Goal: Task Accomplishment & Management: Complete application form

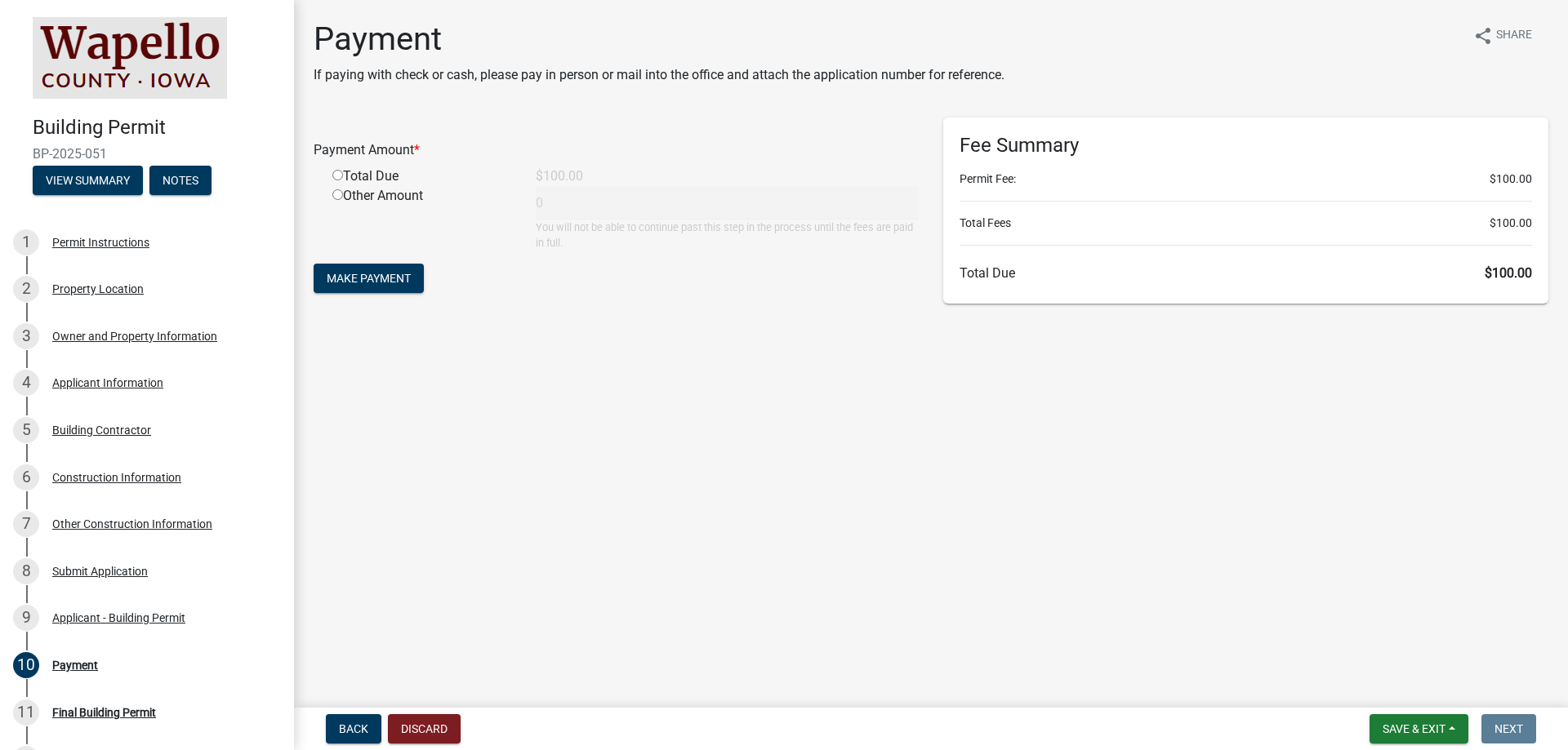
click at [337, 171] on input "radio" at bounding box center [337, 175] width 11 height 11
radio input "true"
type input "100"
click at [373, 277] on span "Make Payment" at bounding box center [369, 278] width 84 height 13
